Goal: Information Seeking & Learning: Compare options

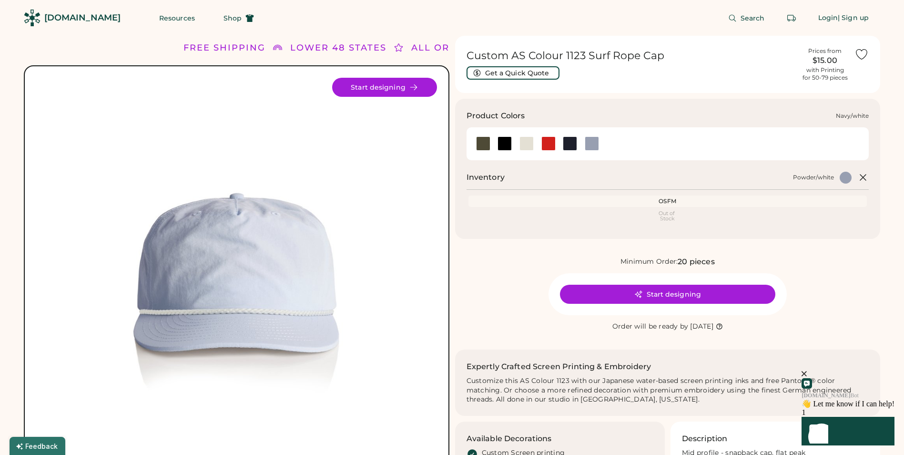
click at [569, 142] on div at bounding box center [570, 143] width 14 height 14
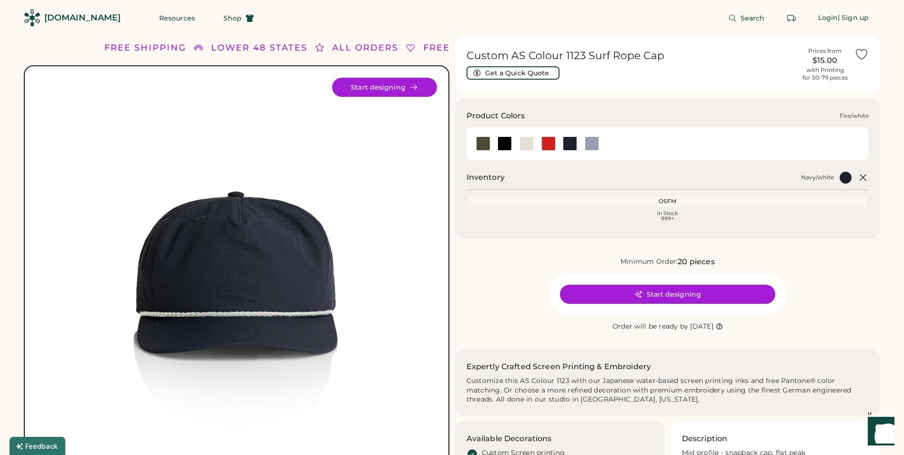
click at [547, 146] on div at bounding box center [548, 143] width 14 height 14
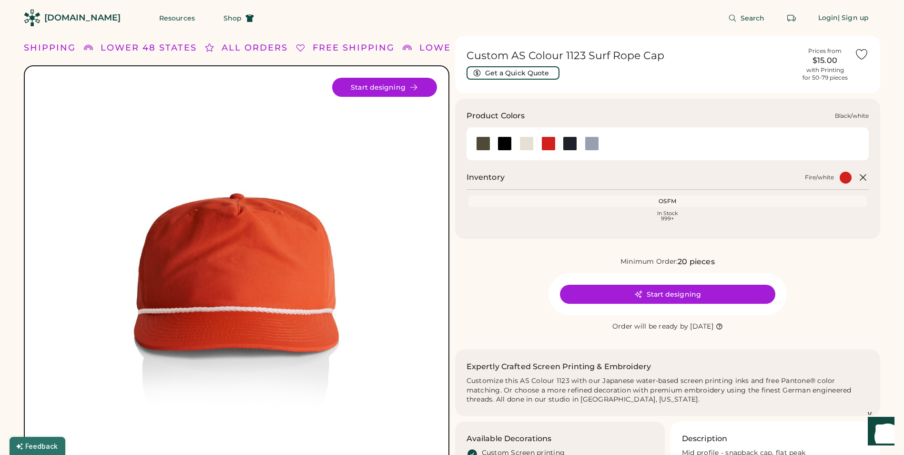
click at [502, 144] on div at bounding box center [505, 143] width 14 height 14
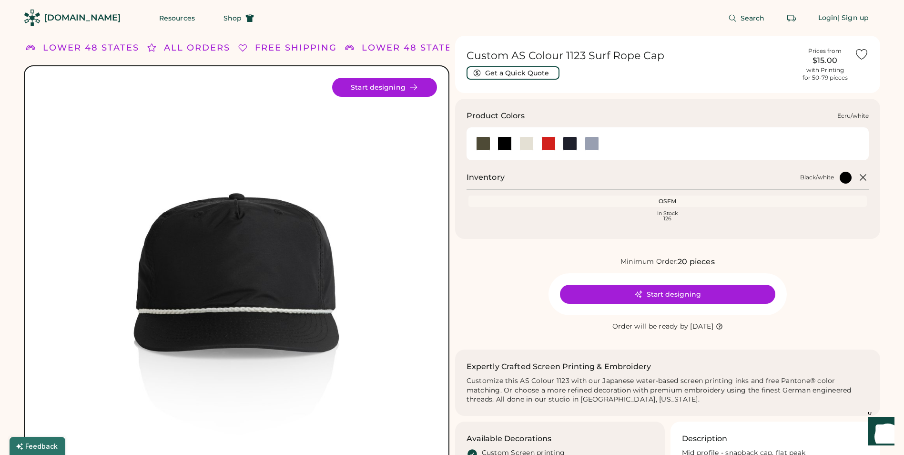
click at [527, 142] on div at bounding box center [527, 143] width 14 height 14
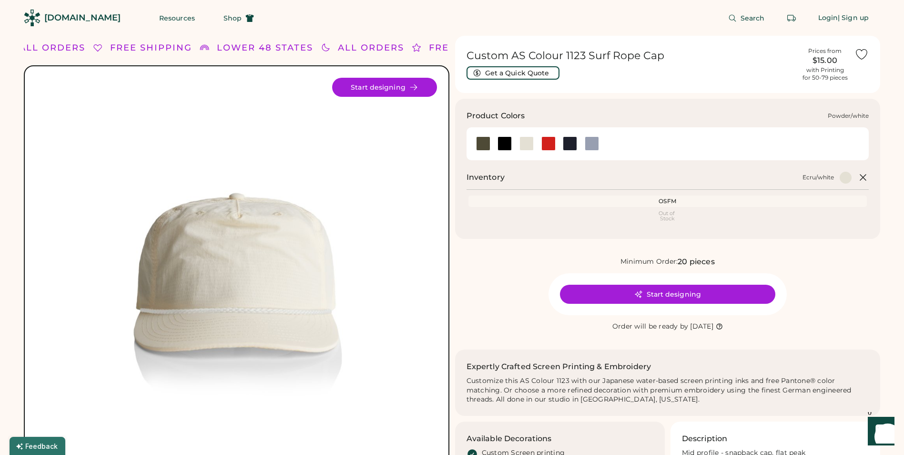
click at [594, 140] on div at bounding box center [592, 143] width 14 height 14
